Goal: Entertainment & Leisure: Browse casually

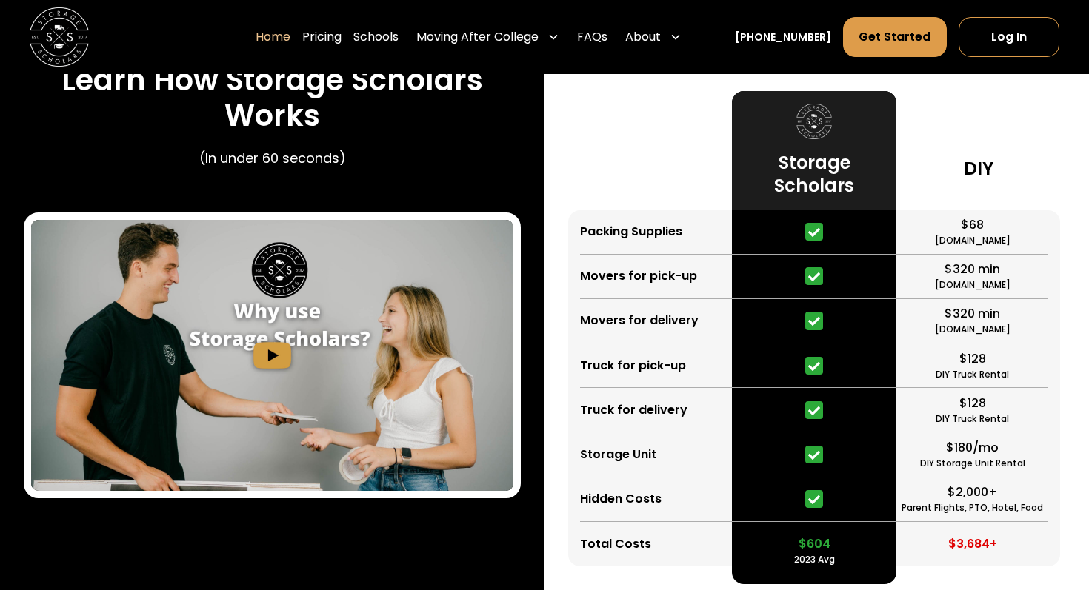
scroll to position [2723, 0]
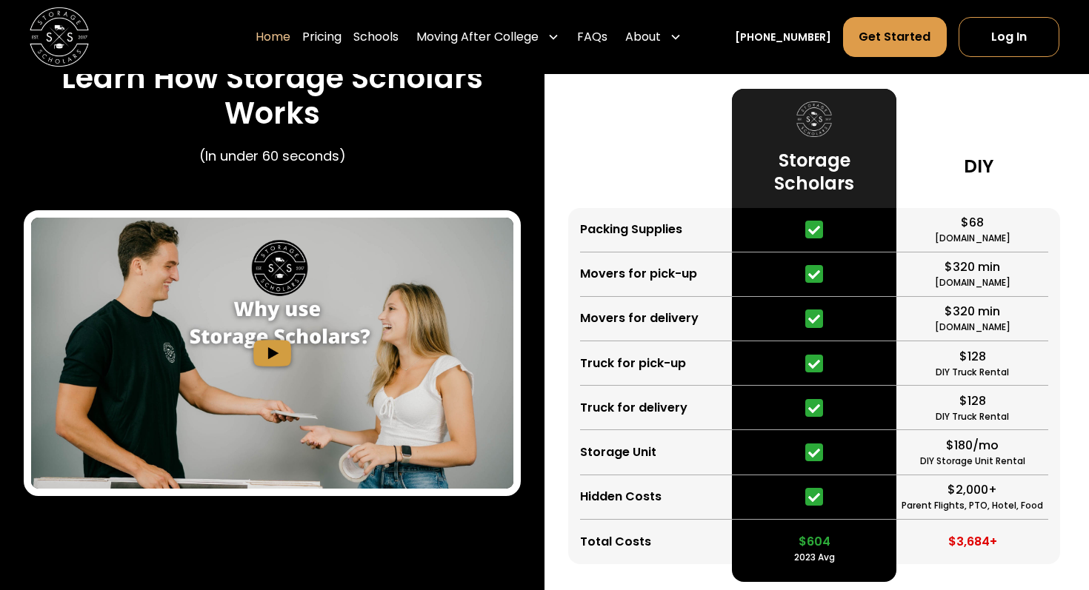
click at [273, 349] on img "open lightbox" at bounding box center [272, 353] width 482 height 271
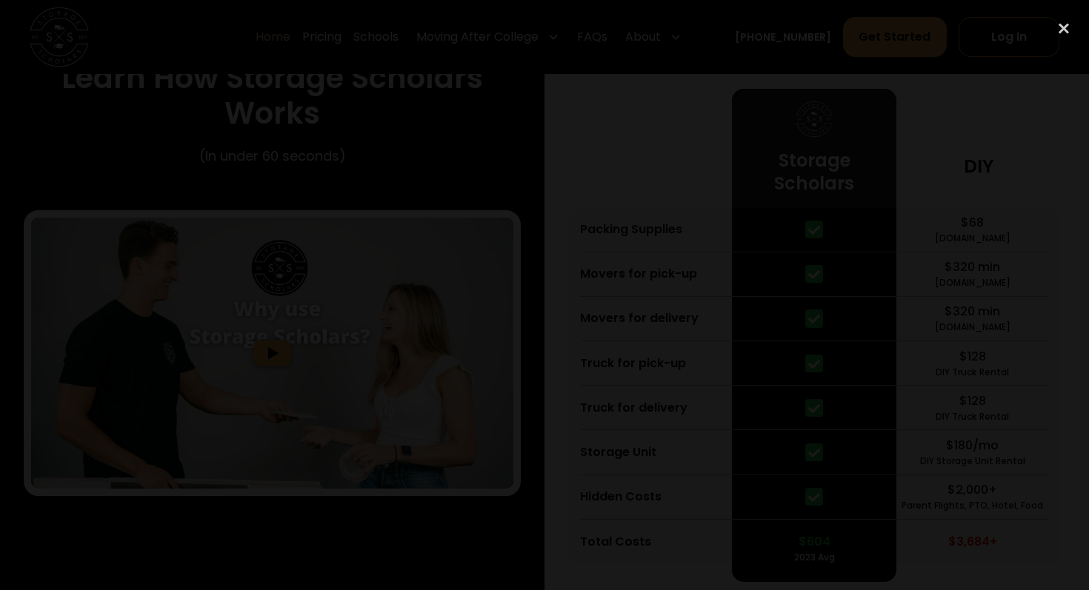
click at [286, 80] on div at bounding box center [544, 295] width 1089 height 567
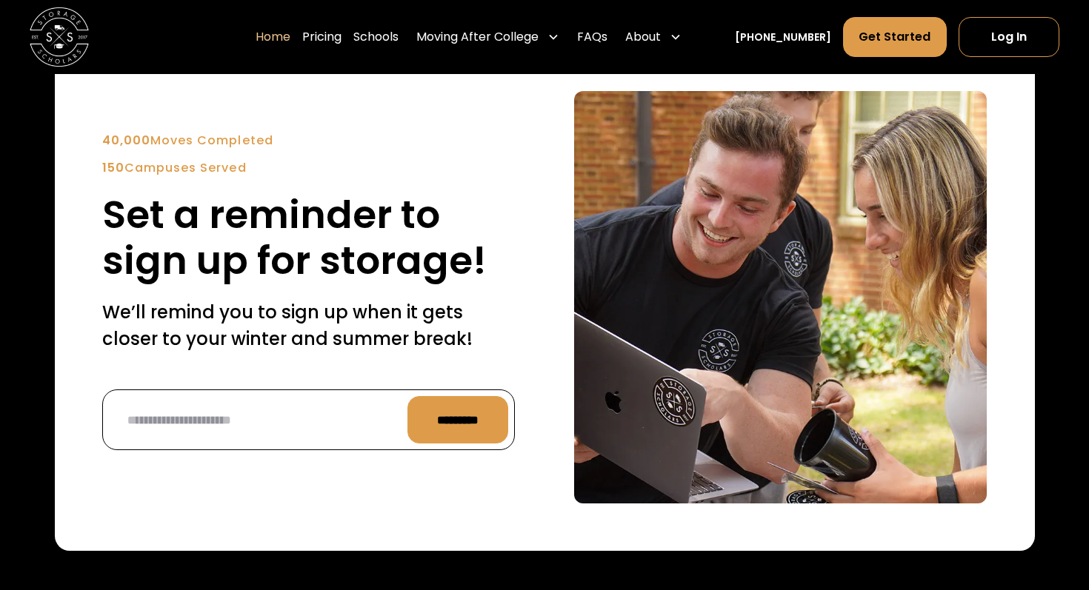
scroll to position [3482, 0]
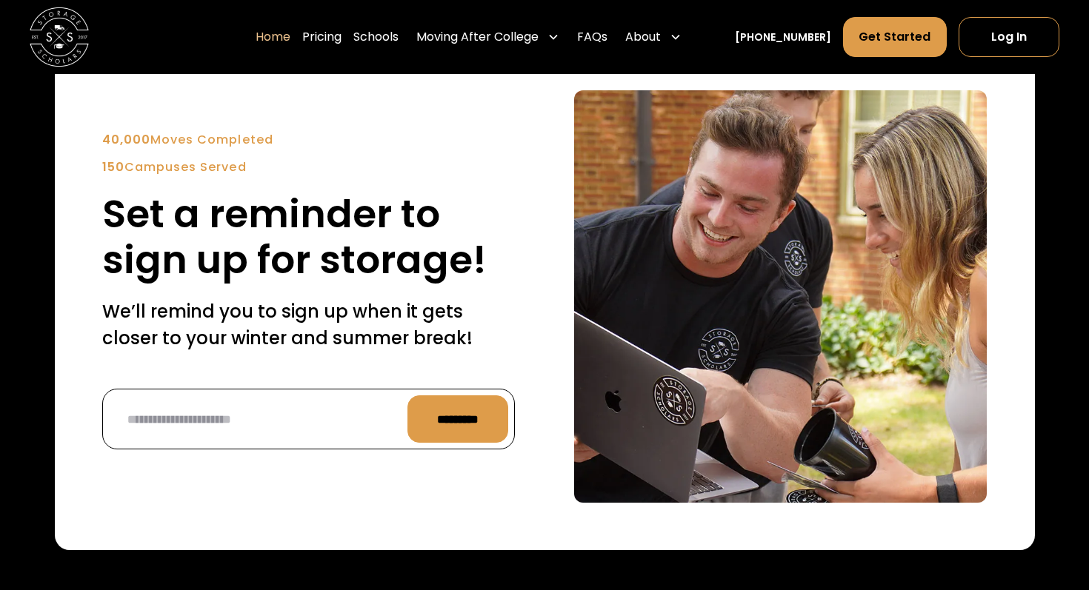
click at [388, 268] on h2 "Set a reminder to sign up for storage!" at bounding box center [308, 237] width 412 height 93
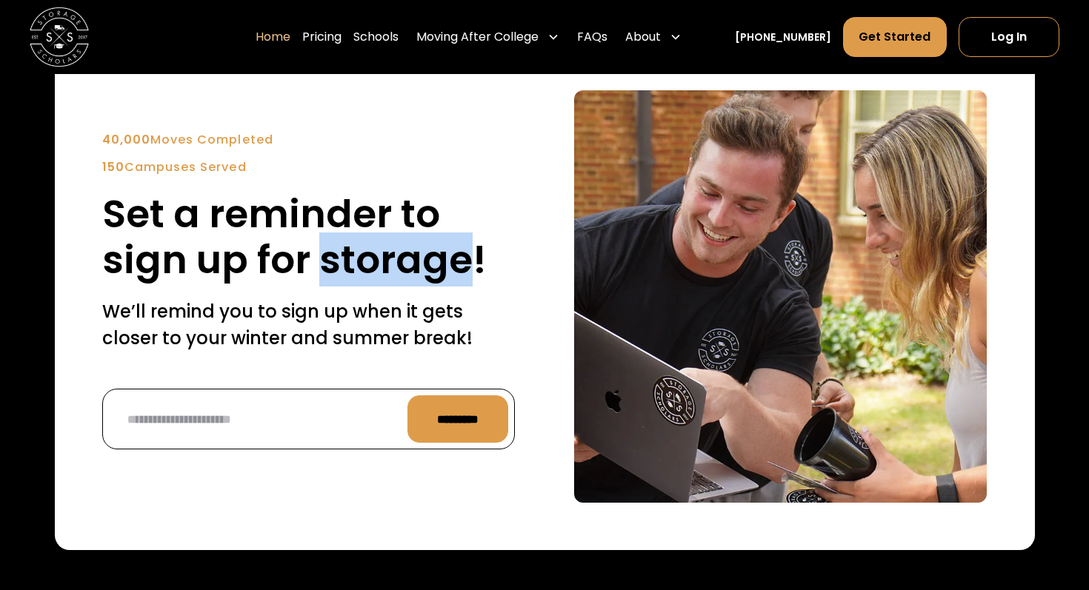
click at [388, 268] on h2 "Set a reminder to sign up for storage!" at bounding box center [308, 237] width 412 height 93
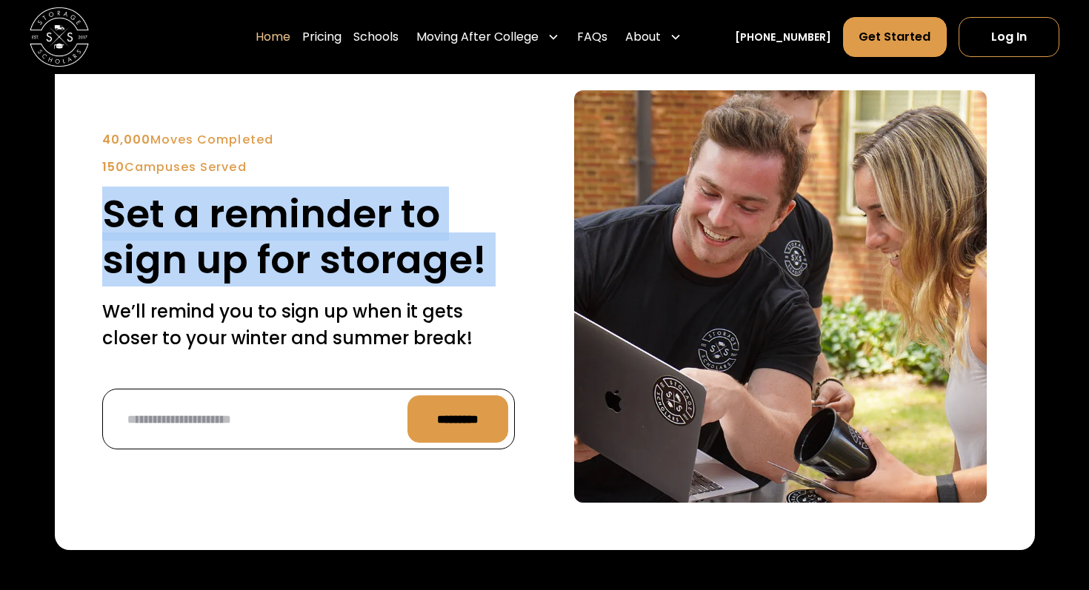
click at [388, 268] on h2 "Set a reminder to sign up for storage!" at bounding box center [308, 237] width 412 height 93
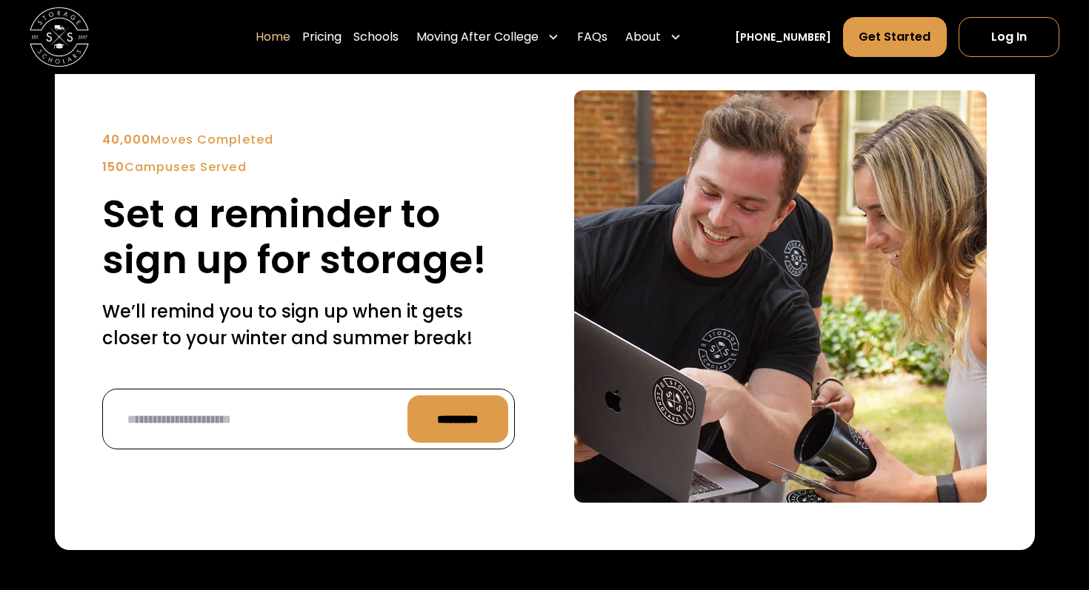
click at [354, 313] on p "We’ll remind you to sign up when it gets closer to your winter and summer break!" at bounding box center [308, 324] width 412 height 53
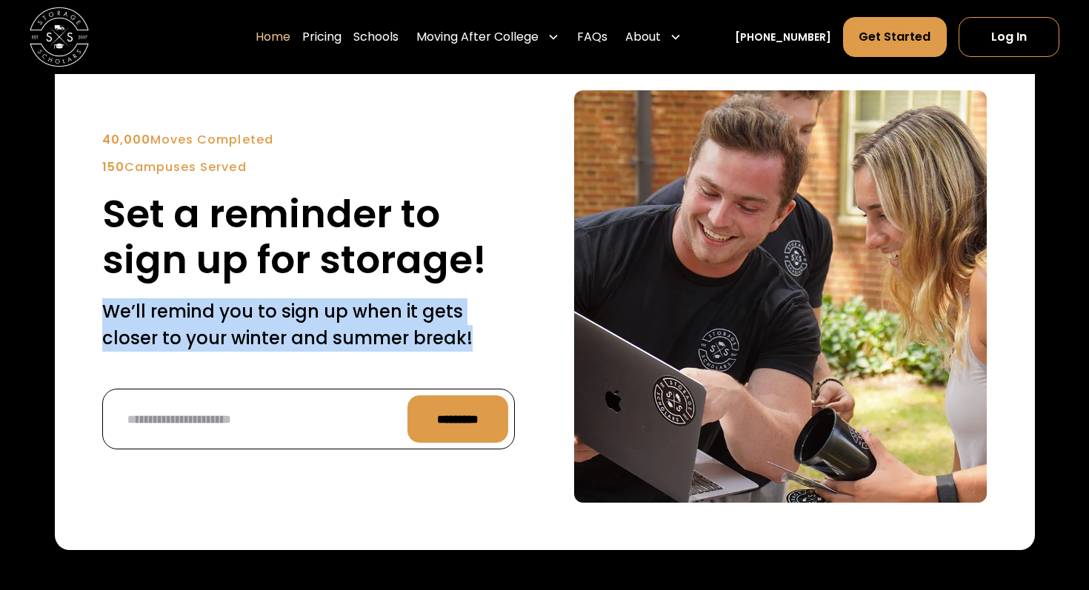
click at [354, 313] on p "We’ll remind you to sign up when it gets closer to your winter and summer break!" at bounding box center [308, 324] width 412 height 53
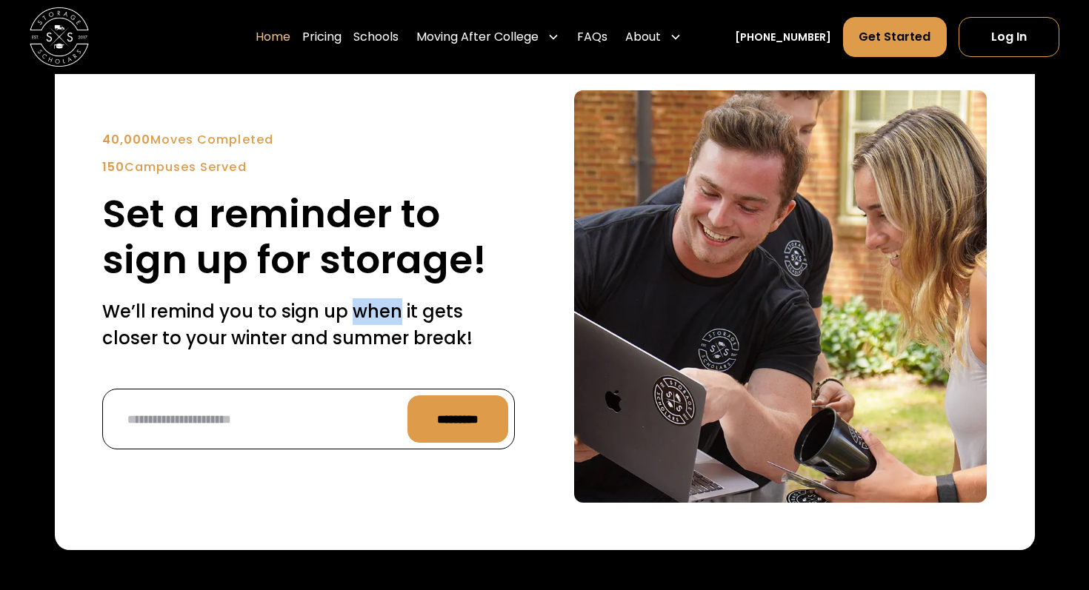
click at [354, 313] on p "We’ll remind you to sign up when it gets closer to your winter and summer break!" at bounding box center [308, 324] width 412 height 53
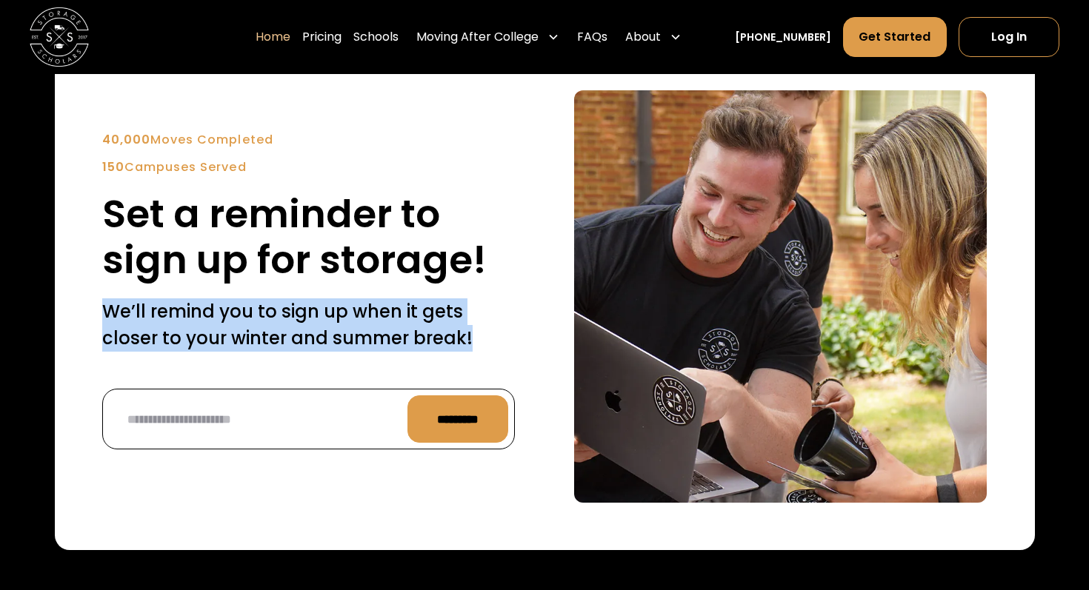
click at [354, 313] on p "We’ll remind you to sign up when it gets closer to your winter and summer break!" at bounding box center [308, 324] width 412 height 53
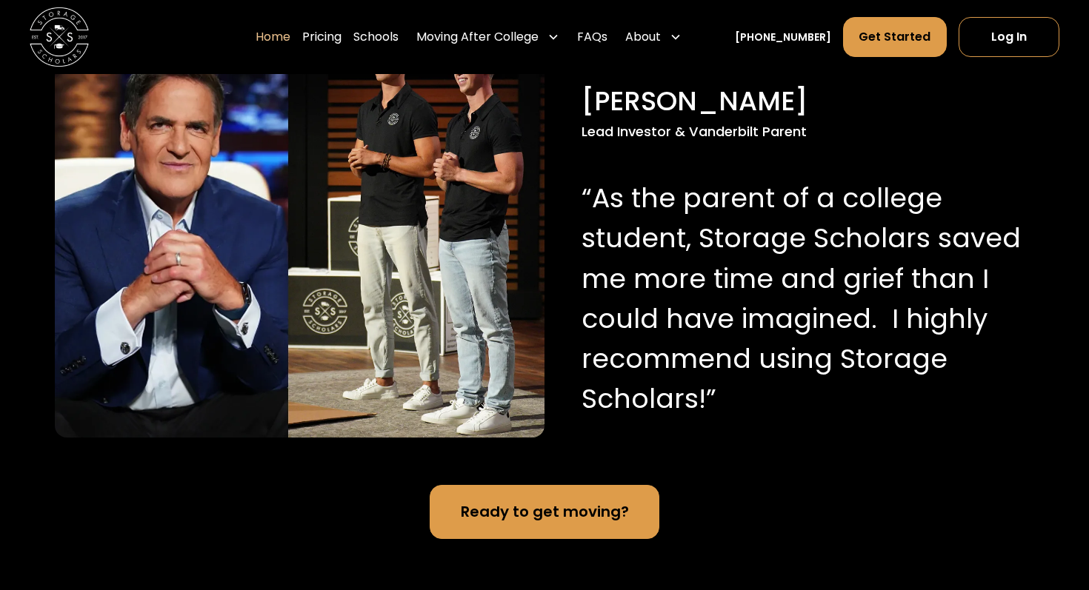
scroll to position [1443, 0]
